Goal: Information Seeking & Learning: Learn about a topic

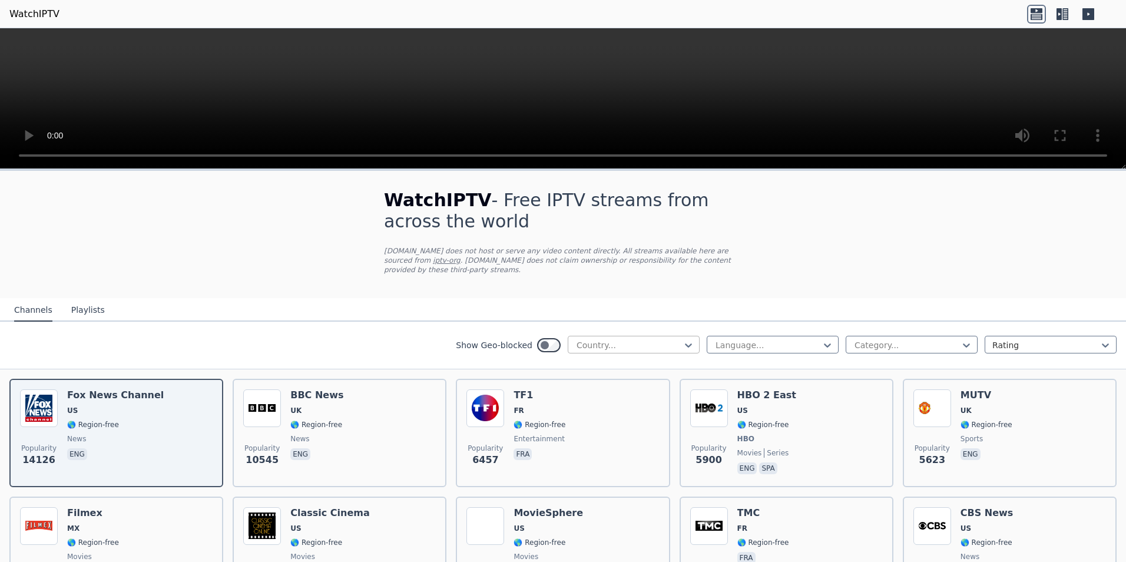
click at [585, 339] on div at bounding box center [628, 345] width 107 height 12
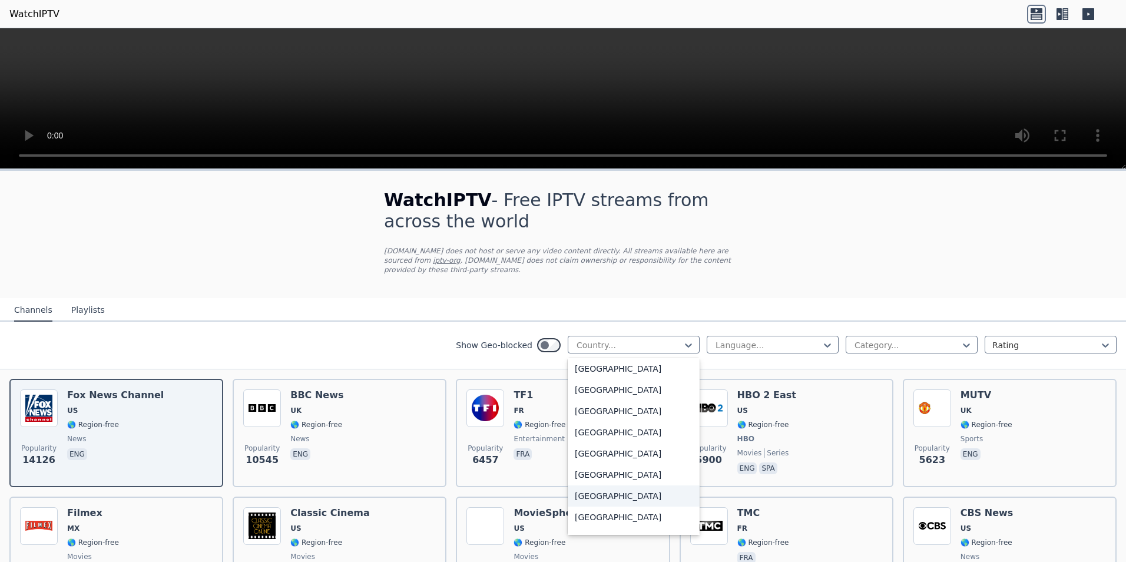
scroll to position [3063, 0]
click at [592, 473] on div "[GEOGRAPHIC_DATA]" at bounding box center [634, 479] width 132 height 21
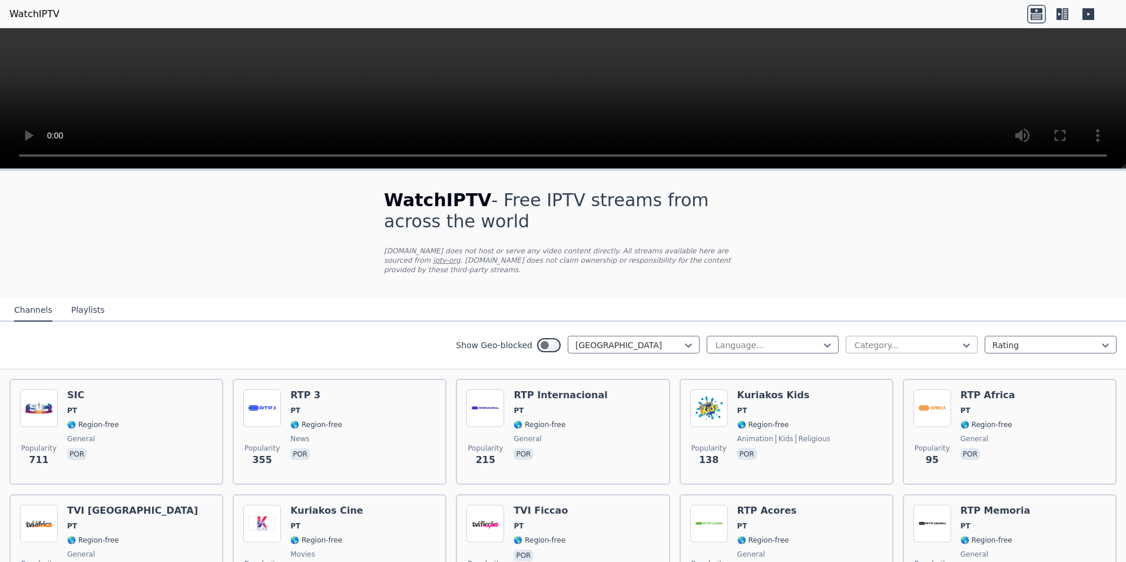
click at [894, 339] on div at bounding box center [906, 345] width 107 height 12
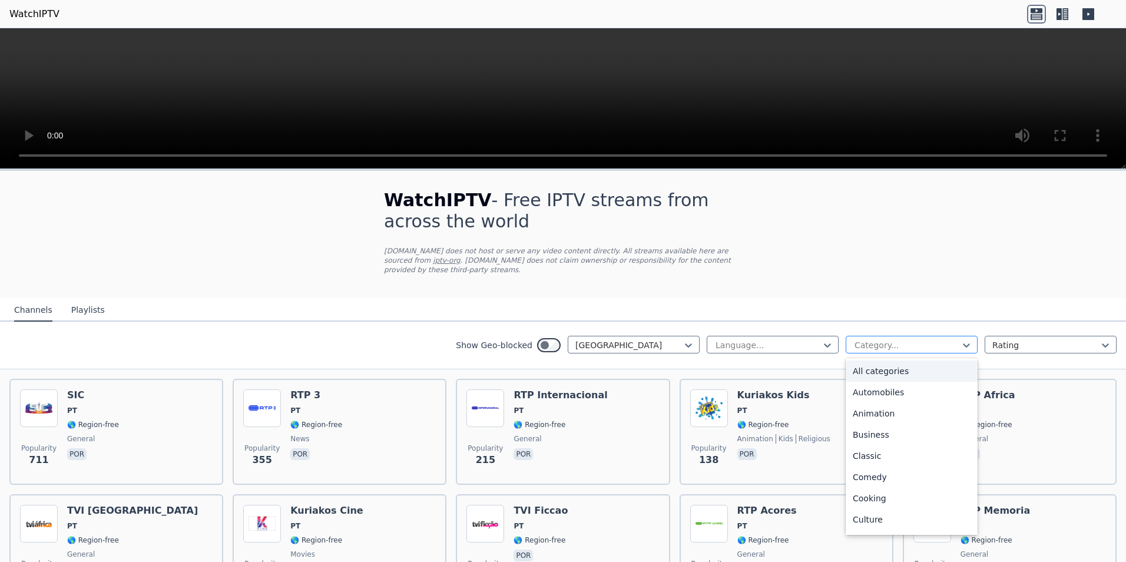
click at [894, 339] on div at bounding box center [906, 345] width 107 height 12
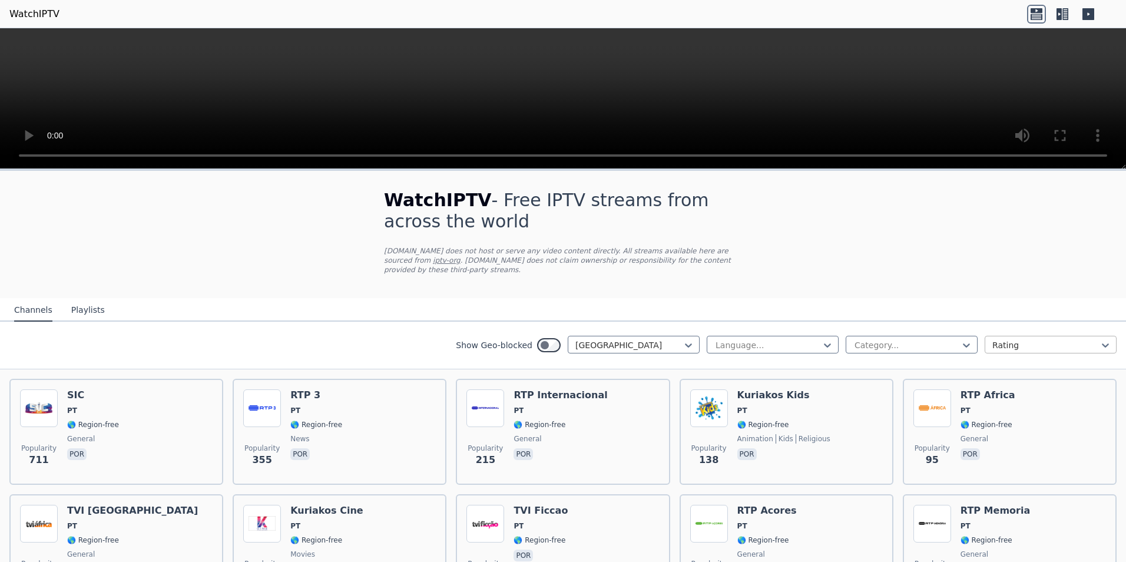
click at [1015, 339] on div at bounding box center [1045, 345] width 107 height 12
click at [722, 339] on div at bounding box center [767, 345] width 107 height 12
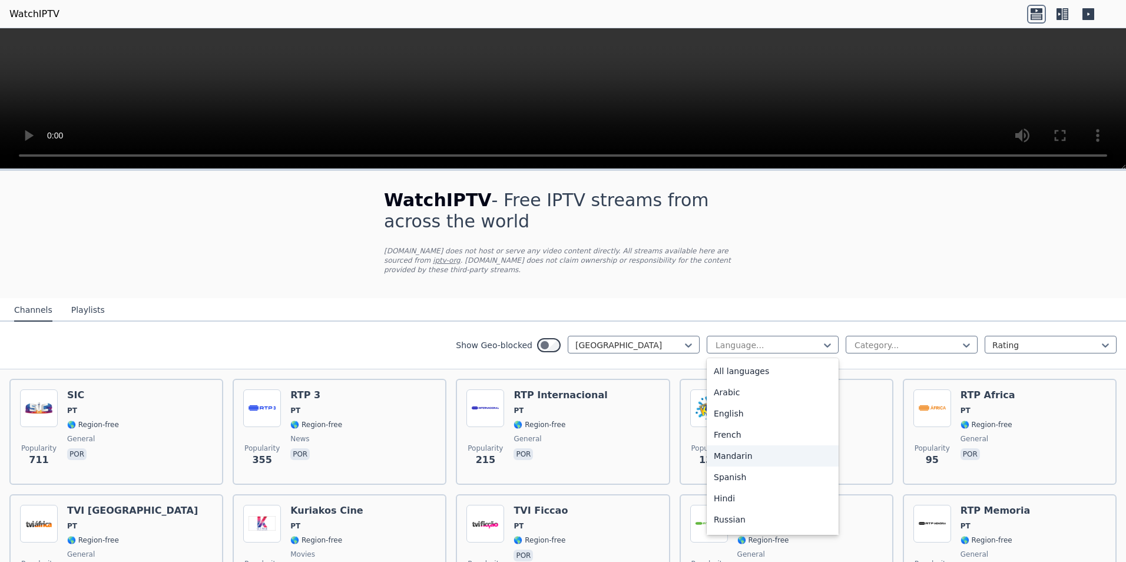
scroll to position [59, 0]
click at [728, 471] on div "Portuguese" at bounding box center [773, 481] width 132 height 21
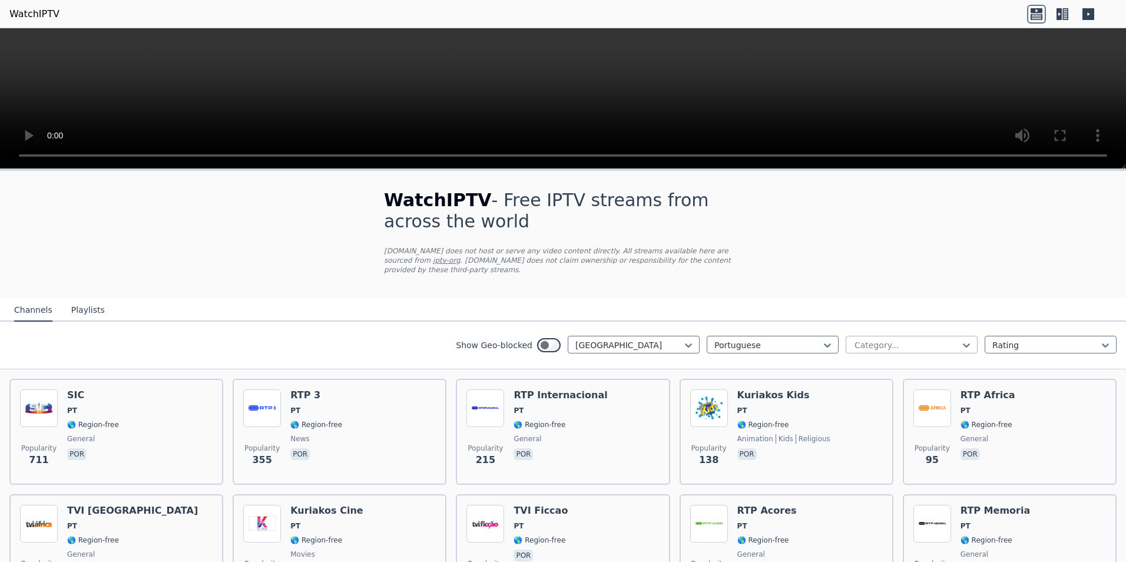
click at [889, 339] on div at bounding box center [906, 345] width 107 height 12
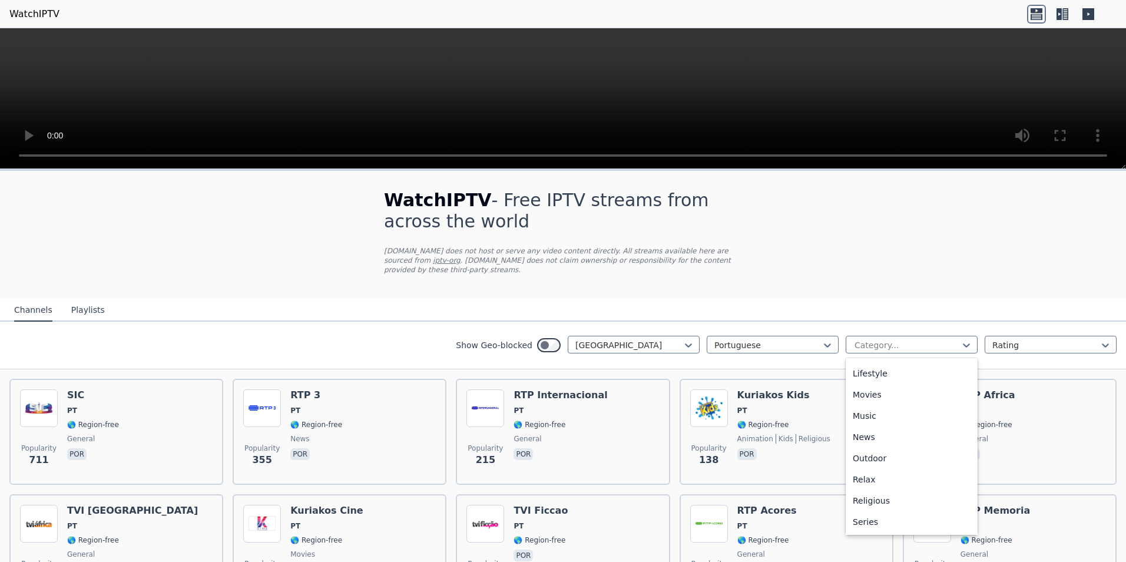
scroll to position [401, 0]
click at [863, 469] on div "Sports" at bounding box center [912, 479] width 132 height 21
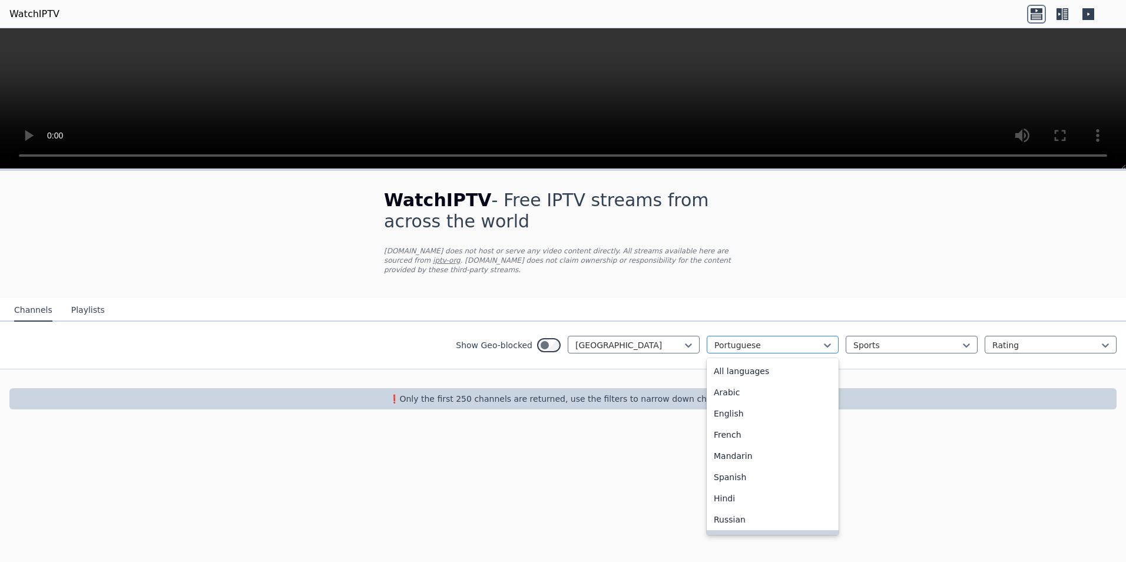
click at [783, 339] on div at bounding box center [767, 345] width 107 height 12
click at [731, 360] on div "All languages" at bounding box center [773, 370] width 132 height 21
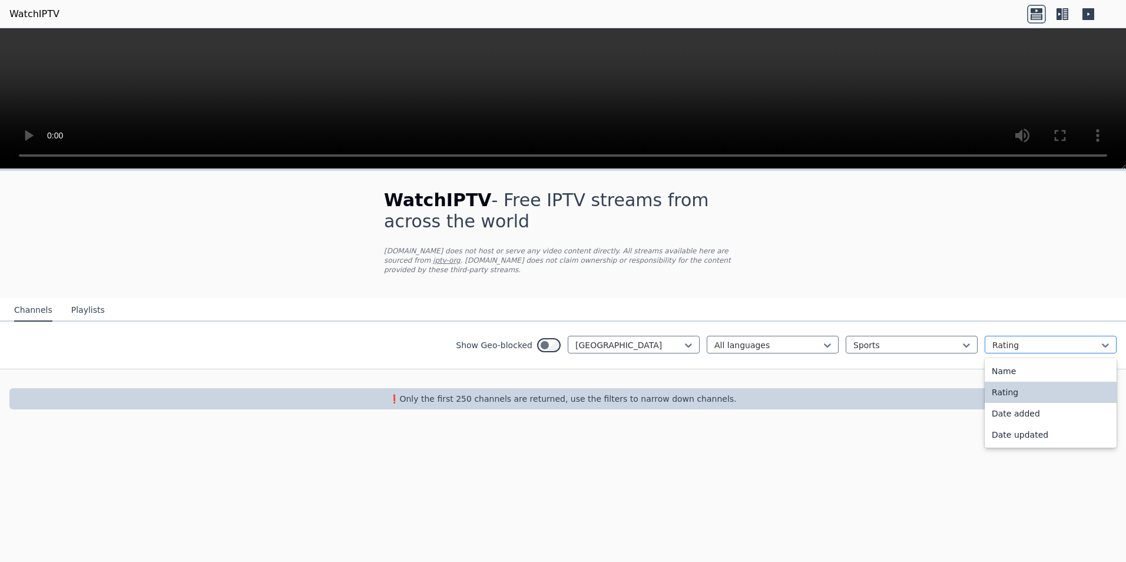
click at [1018, 339] on div at bounding box center [1045, 345] width 107 height 12
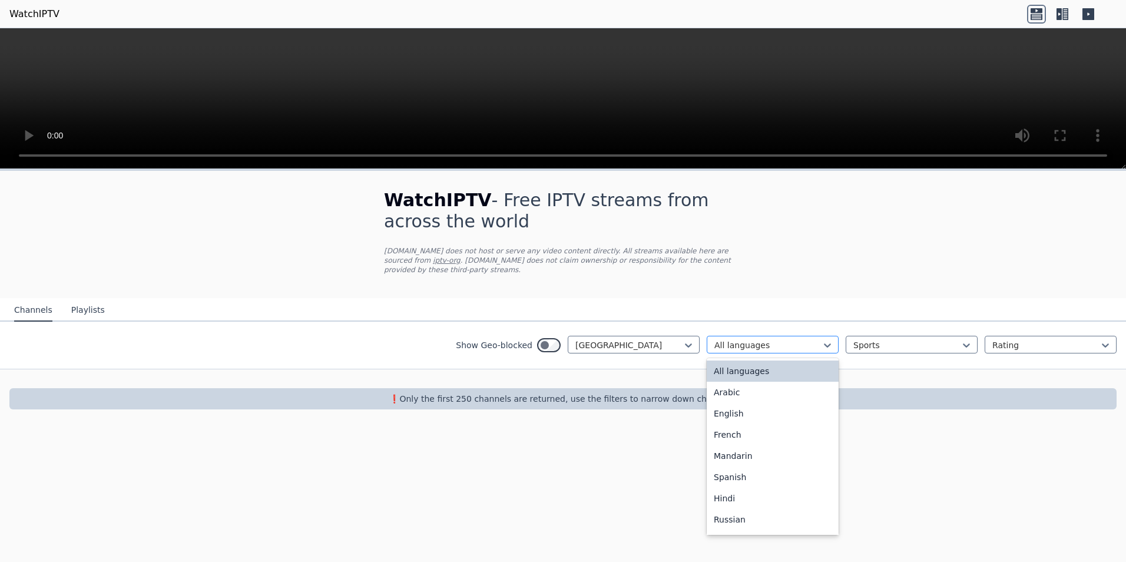
click at [746, 339] on div at bounding box center [767, 345] width 107 height 12
click at [865, 339] on div at bounding box center [906, 345] width 107 height 12
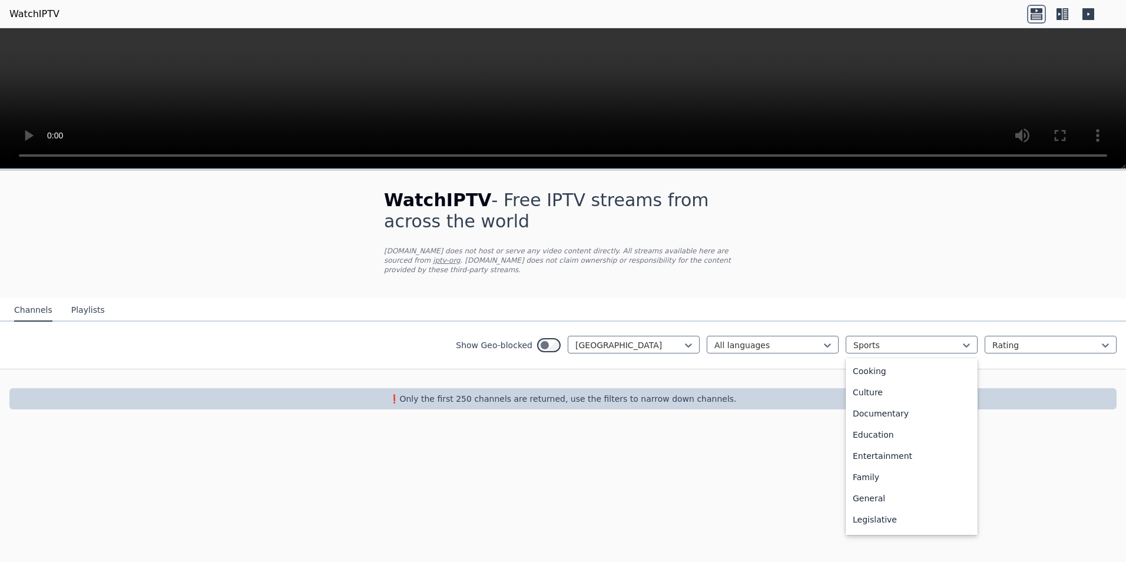
scroll to position [0, 0]
click at [885, 360] on div "All categories" at bounding box center [912, 370] width 132 height 21
